Goal: Transaction & Acquisition: Purchase product/service

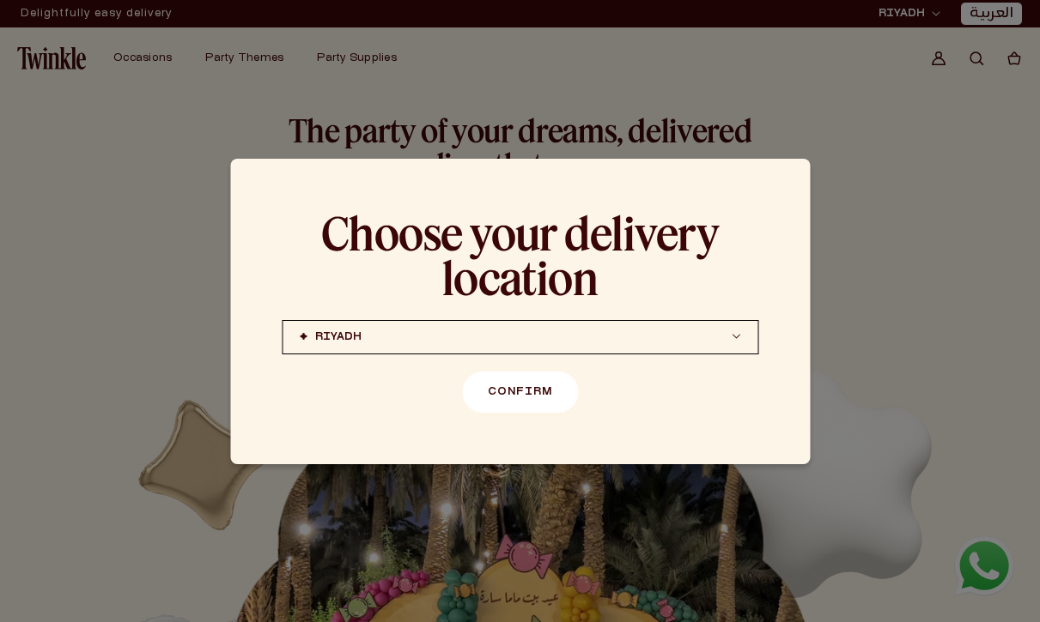
click at [505, 379] on button "Confirm" at bounding box center [520, 392] width 116 height 41
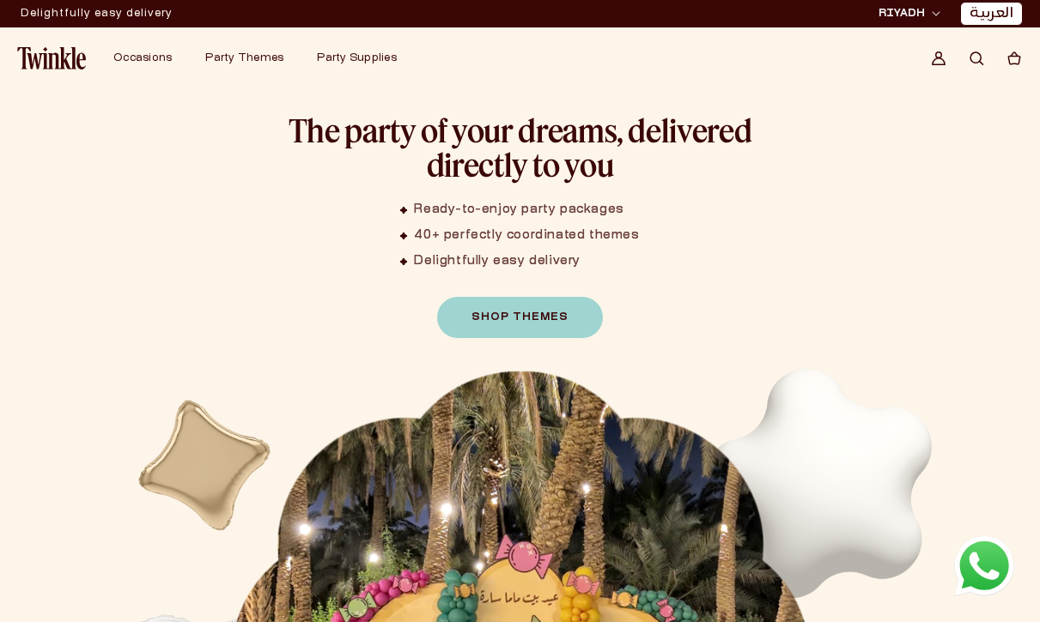
scroll to position [137, 0]
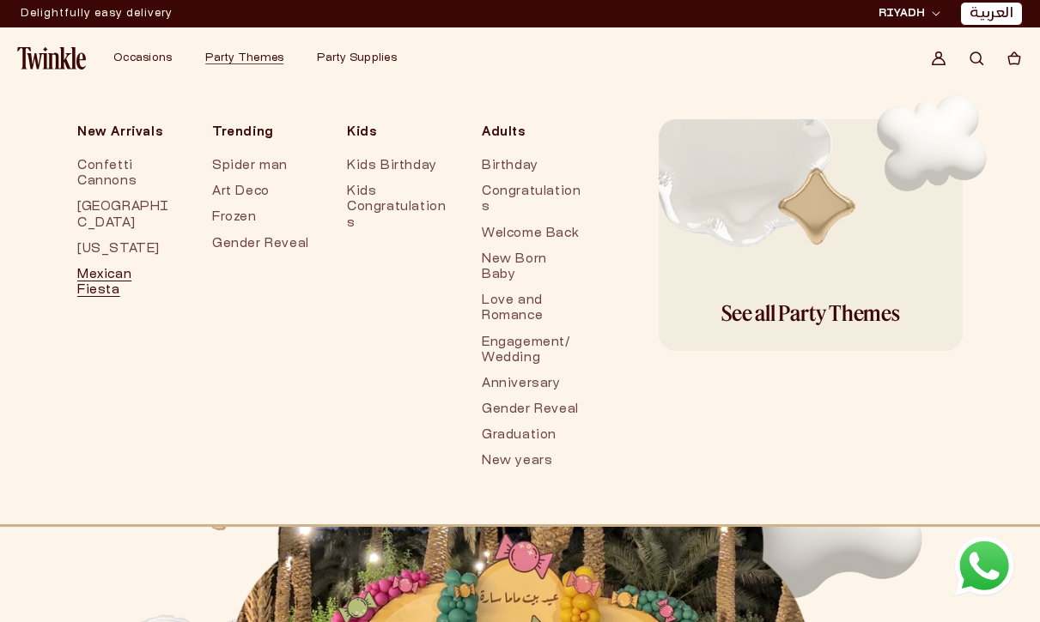
click at [101, 263] on link "Mexican Fiesta" at bounding box center [127, 283] width 100 height 41
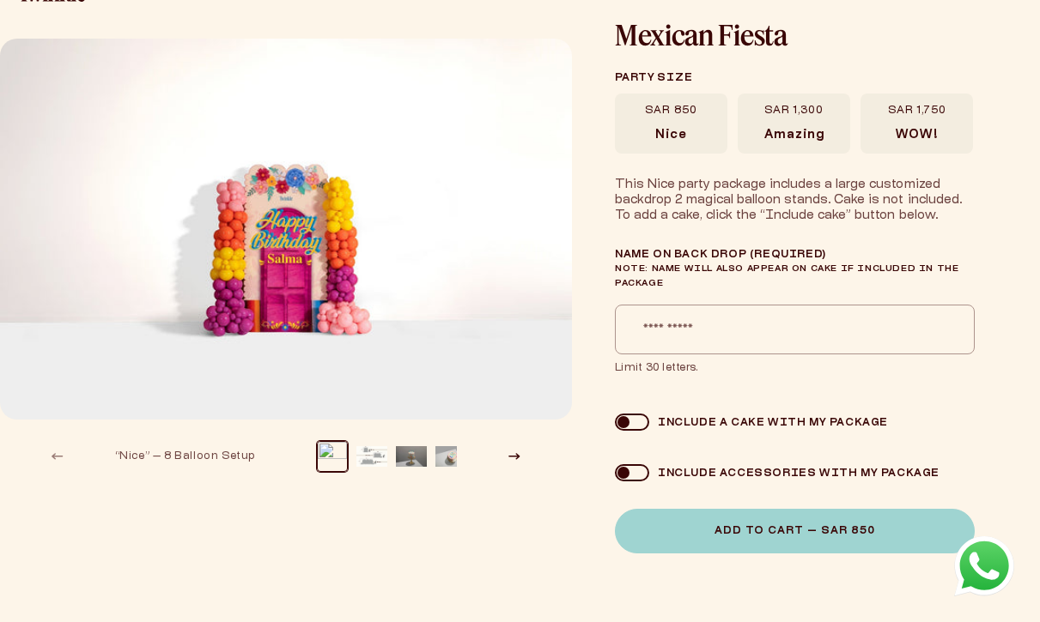
scroll to position [71, 0]
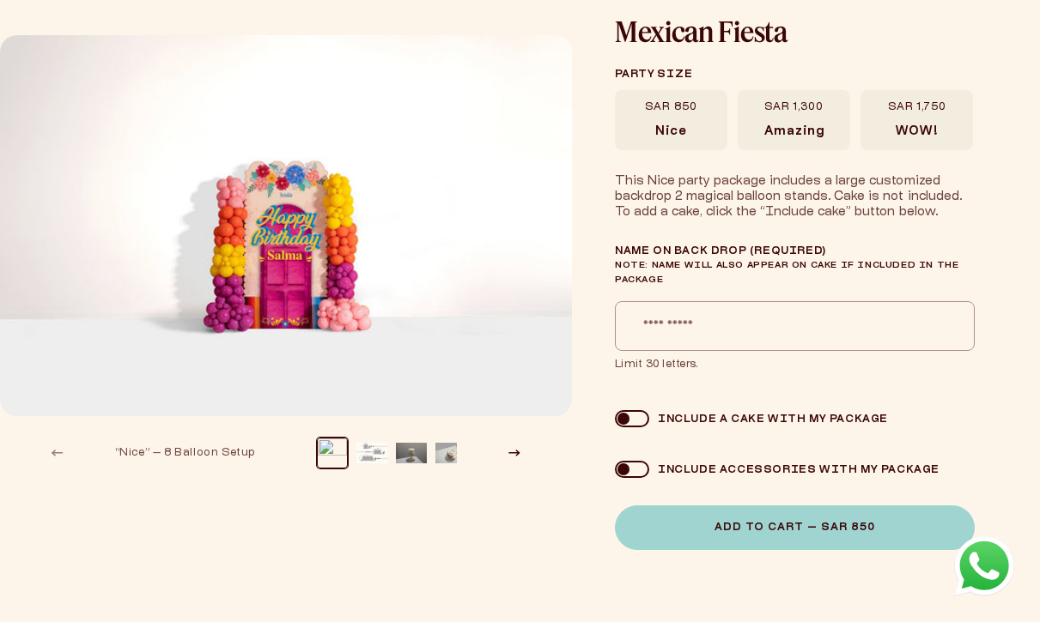
click at [249, 242] on img "Gallery Viewer" at bounding box center [286, 225] width 572 height 381
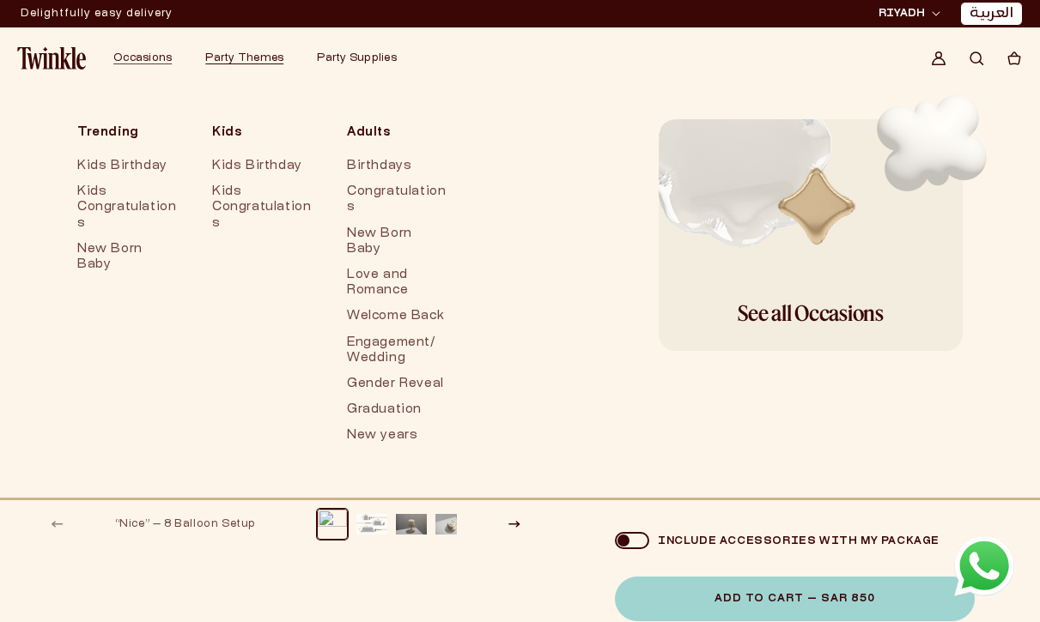
scroll to position [0, 0]
